Goal: Check status: Check status

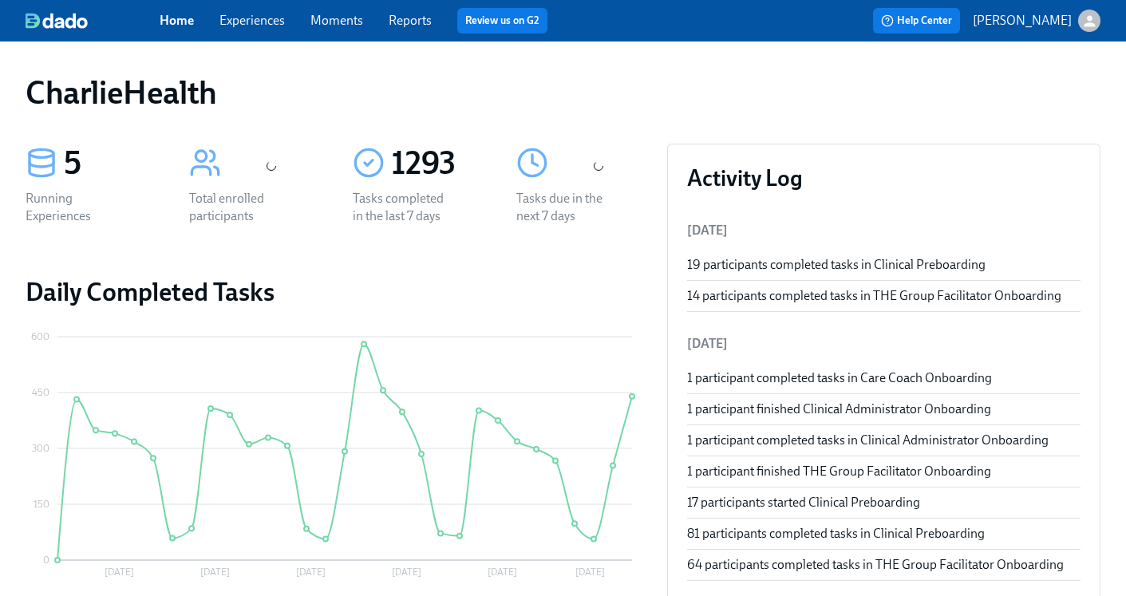
click at [261, 20] on link "Experiences" at bounding box center [251, 20] width 65 height 15
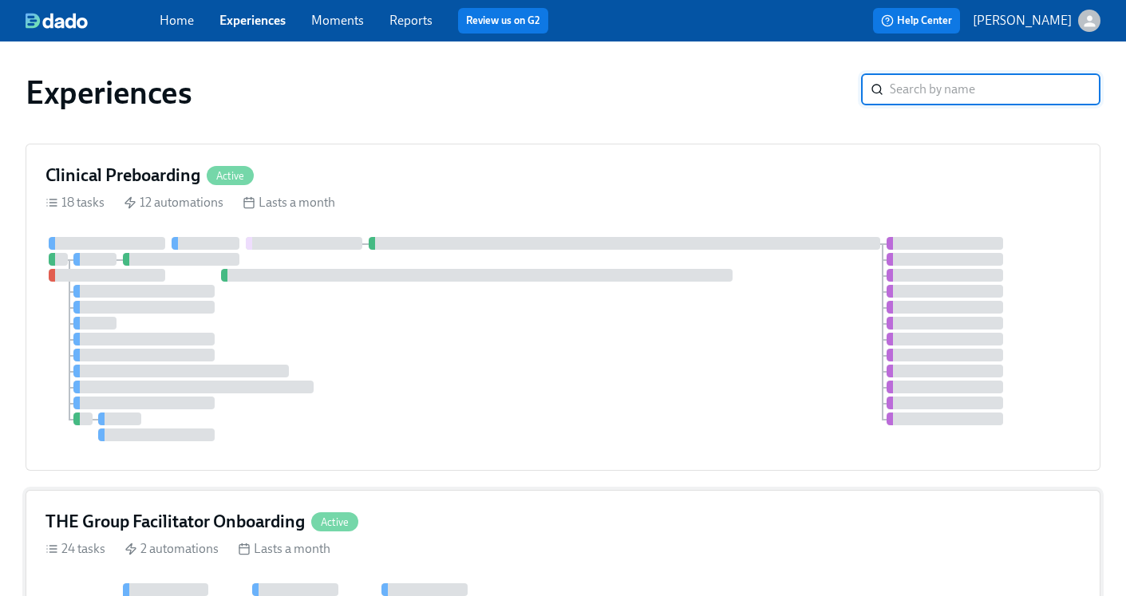
scroll to position [116, 0]
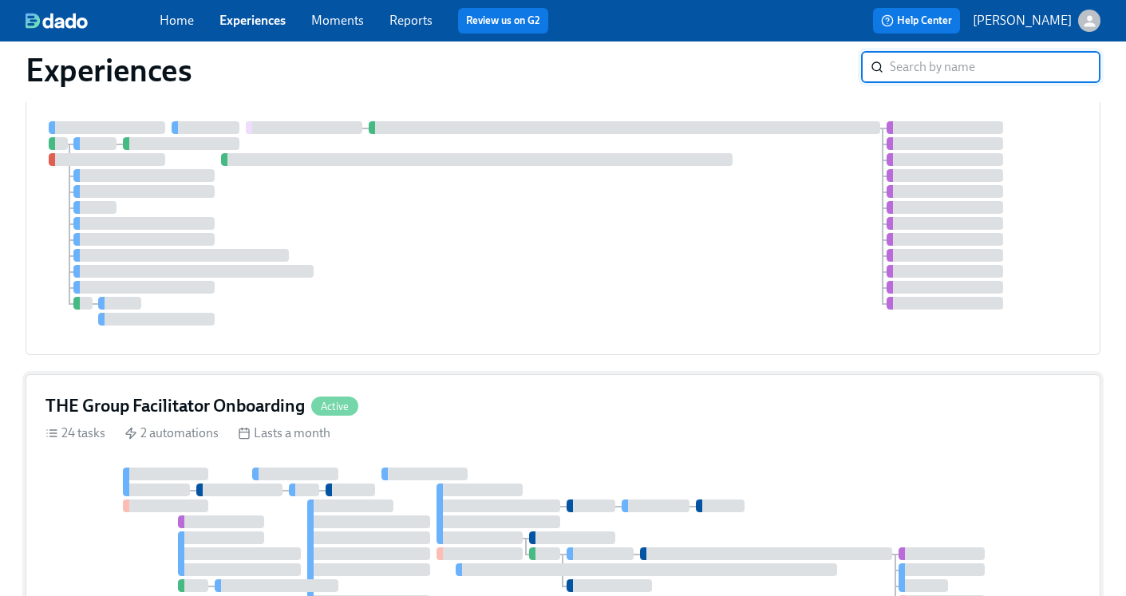
click at [205, 404] on h4 "THE Group Facilitator Onboarding" at bounding box center [174, 406] width 259 height 24
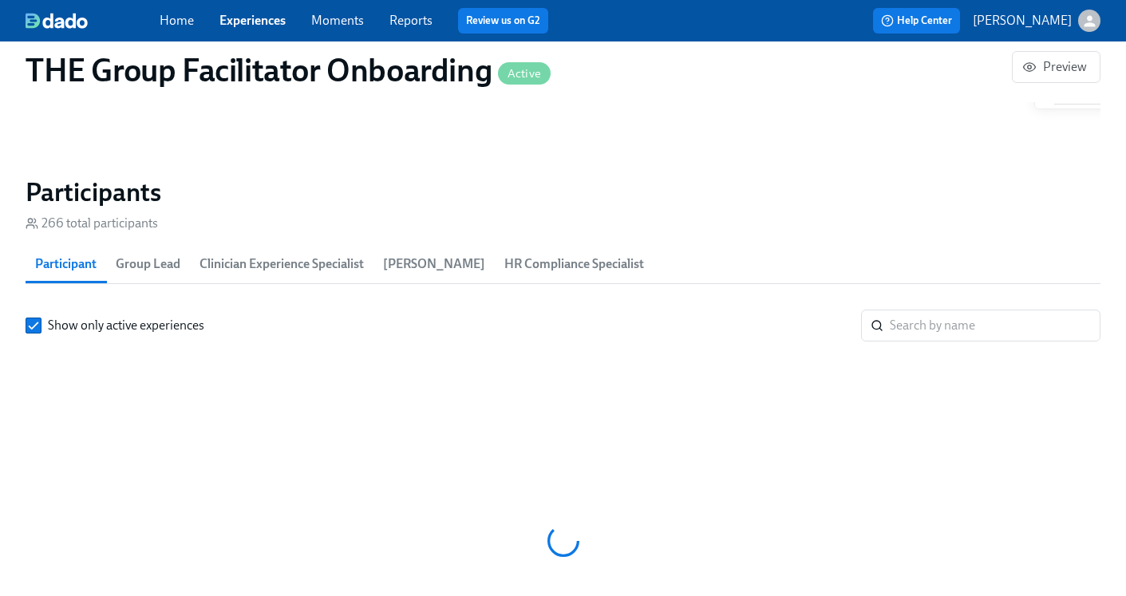
scroll to position [0, 20916]
click at [960, 325] on input "search" at bounding box center [994, 326] width 211 height 32
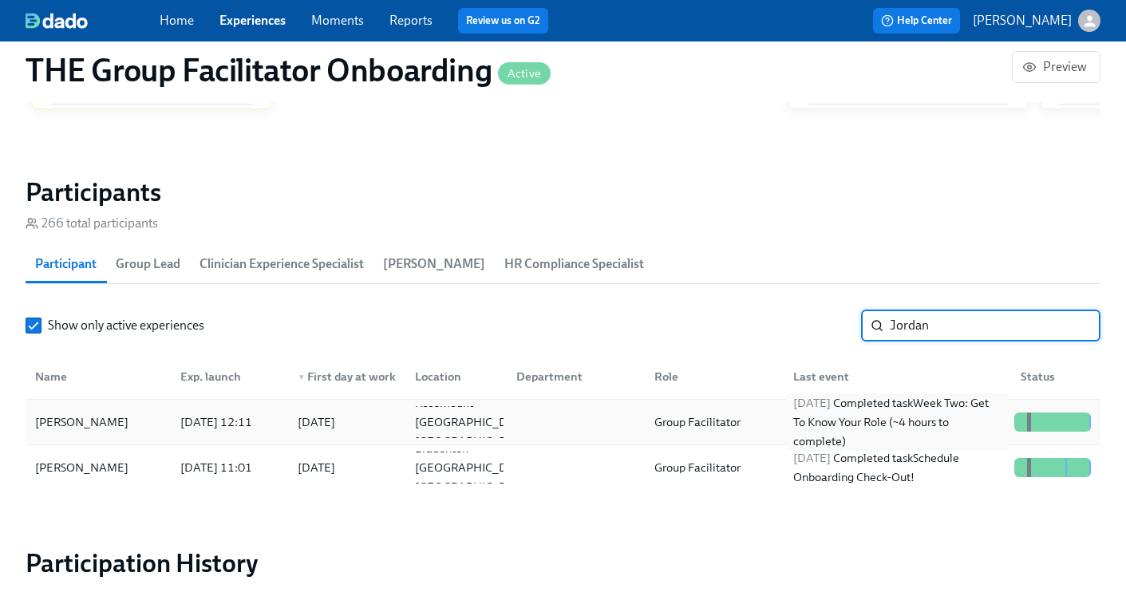
type input "Jordan"
click at [783, 411] on div "[DATE] Completed task Week Two: Get To Know Your Role (~4 hours to complete)" at bounding box center [893, 422] width 227 height 32
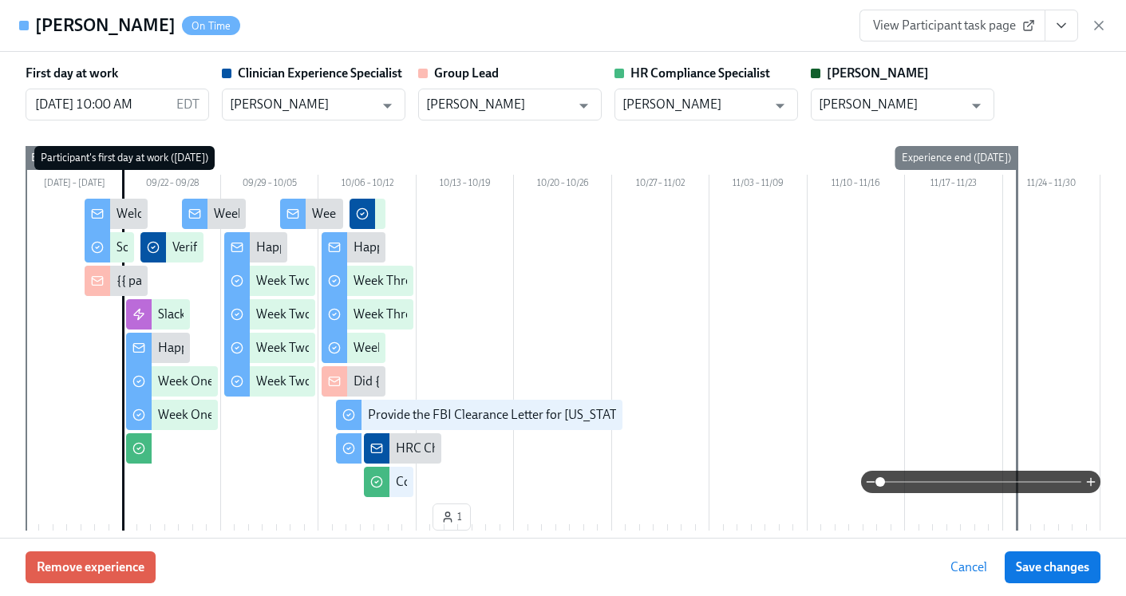
click at [1060, 30] on icon "View task page" at bounding box center [1061, 26] width 16 height 16
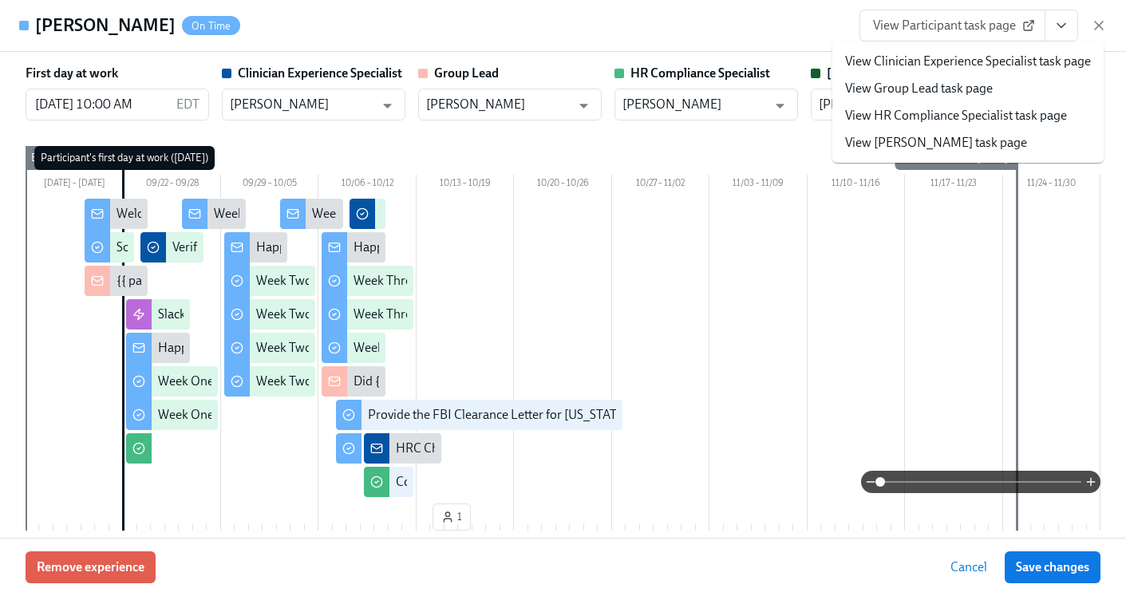
click at [980, 113] on link "View HR Compliance Specialist task page" at bounding box center [956, 116] width 222 height 18
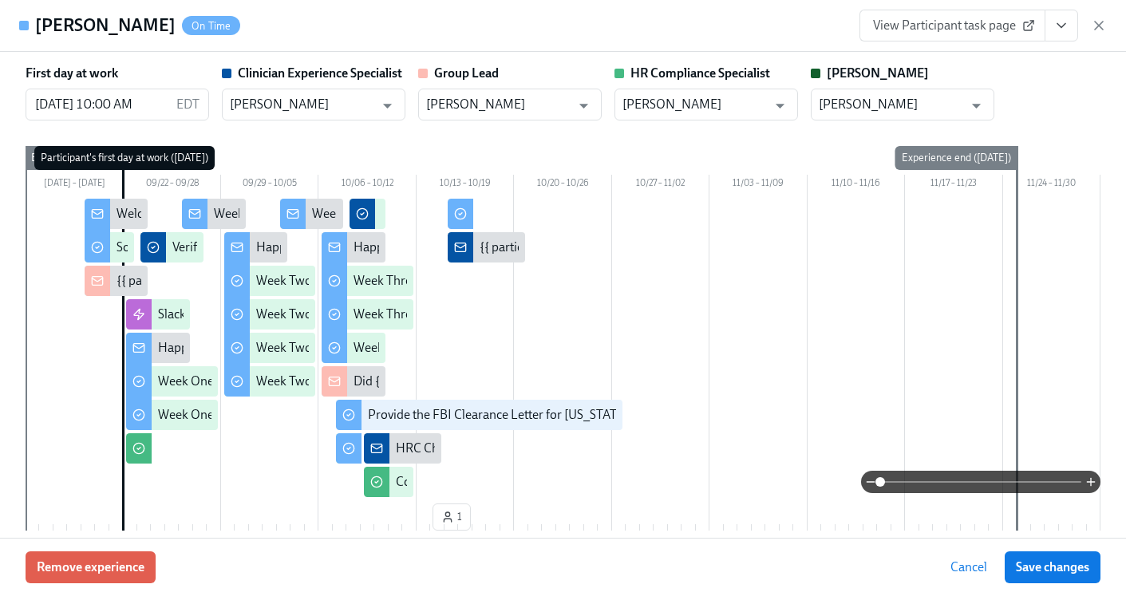
scroll to position [0, 22104]
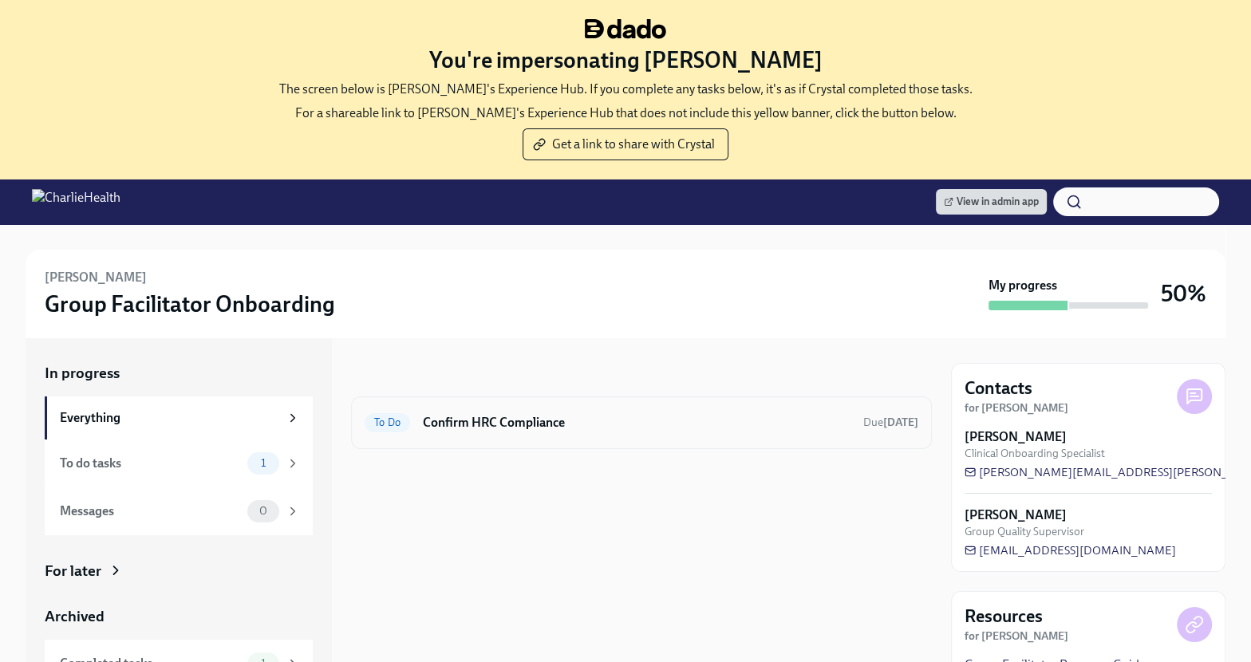
click at [550, 416] on h6 "Confirm HRC Compliance" at bounding box center [637, 423] width 428 height 18
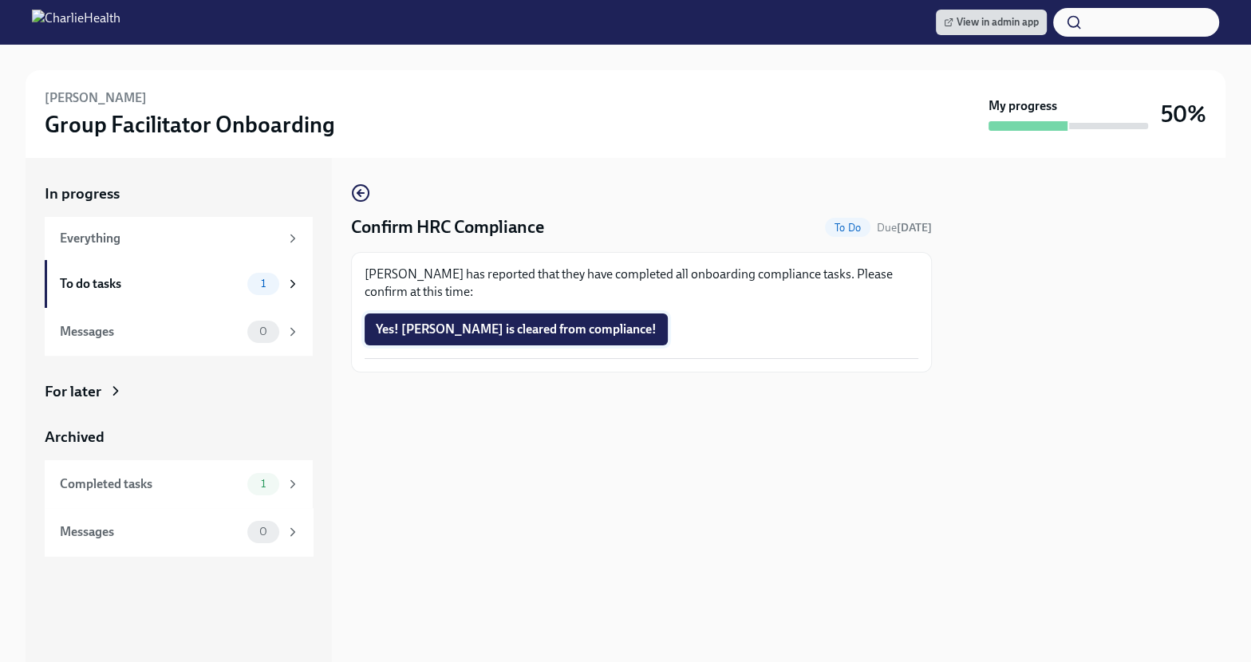
click at [470, 332] on span "Yes! Jordan is cleared from compliance!" at bounding box center [516, 329] width 281 height 16
